Goal: Entertainment & Leisure: Consume media (video, audio)

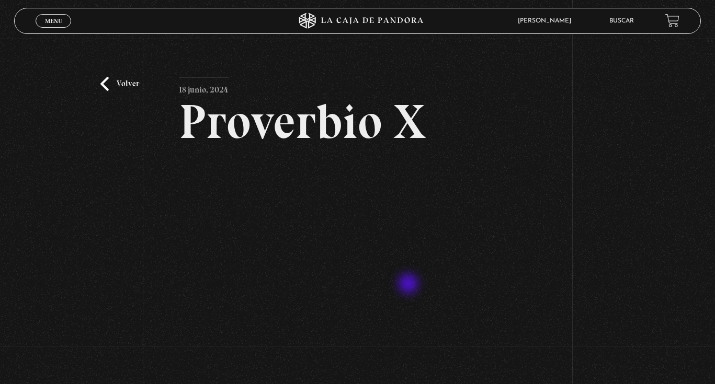
scroll to position [118, 0]
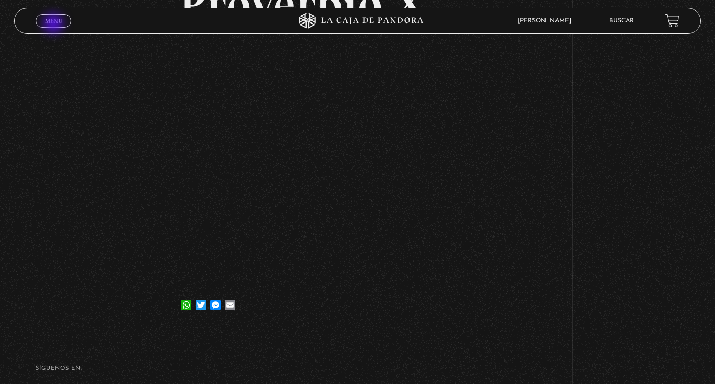
click at [54, 25] on link "Menu Cerrar" at bounding box center [54, 21] width 36 height 14
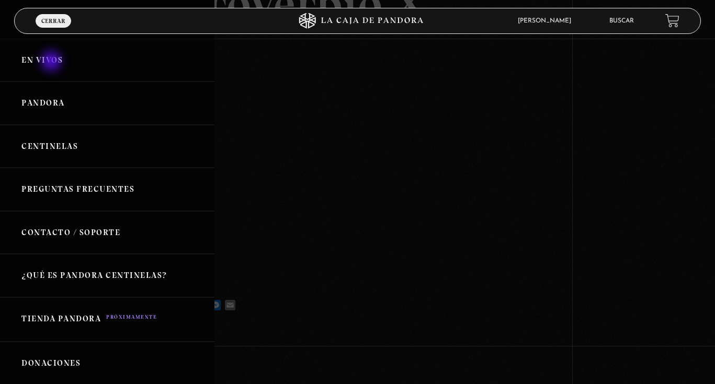
click at [52, 55] on link "En vivos" at bounding box center [107, 60] width 214 height 43
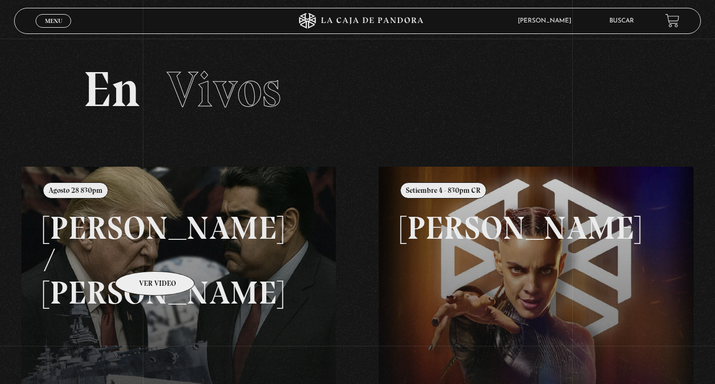
click at [141, 256] on link at bounding box center [378, 359] width 715 height 384
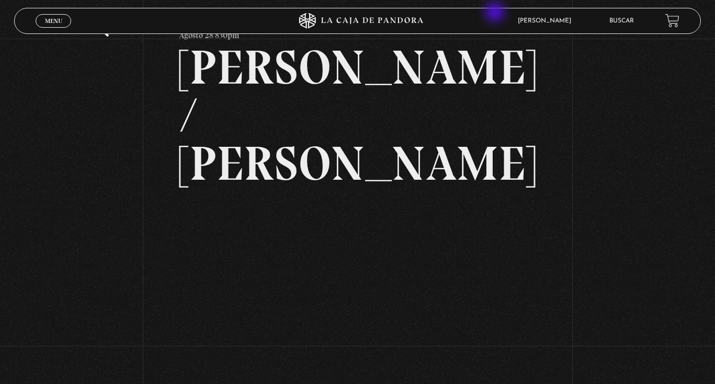
scroll to position [57, 0]
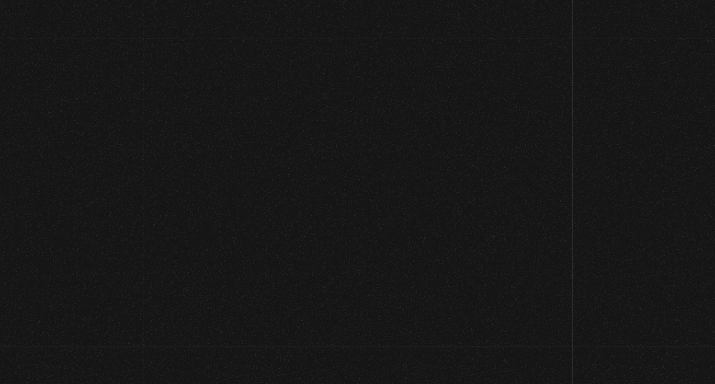
scroll to position [57, 0]
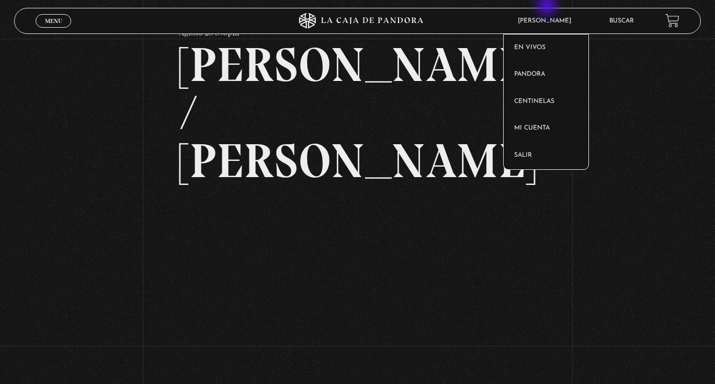
click at [594, 143] on div "Volver Agosto 28 830pm [PERSON_NAME] / [GEOGRAPHIC_DATA]" at bounding box center [357, 202] width 715 height 441
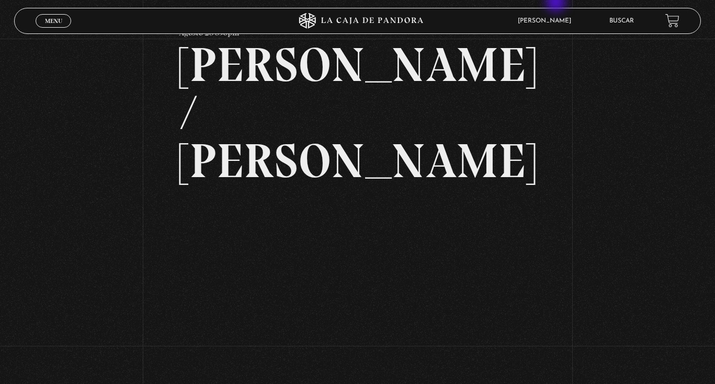
click at [562, 312] on div "Volver Agosto 28 830pm [PERSON_NAME] / [GEOGRAPHIC_DATA]" at bounding box center [357, 202] width 715 height 441
